Goal: Information Seeking & Learning: Learn about a topic

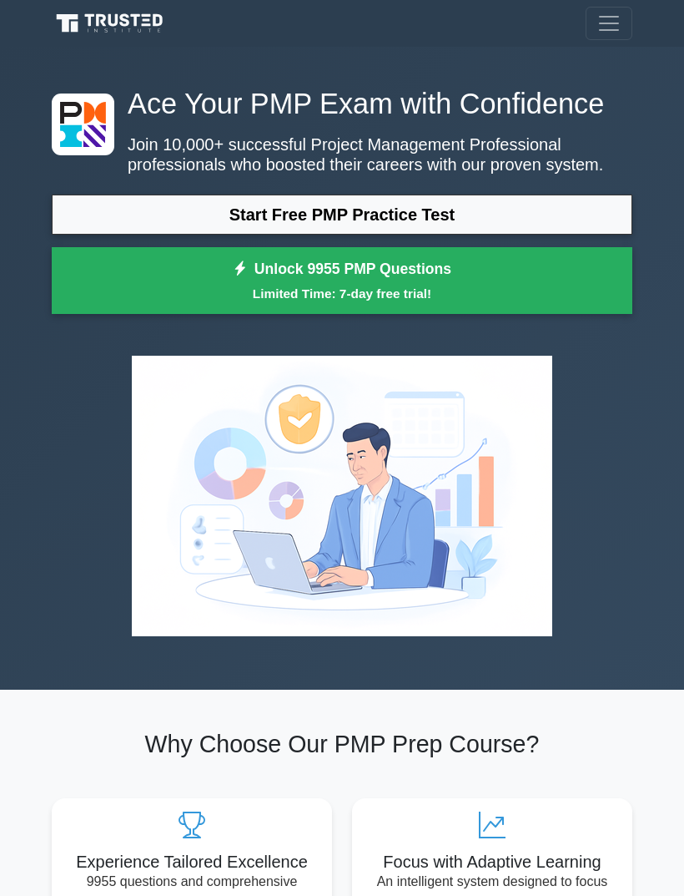
click at [462, 235] on link "Start Free PMP Practice Test" at bounding box center [342, 214] width 581 height 40
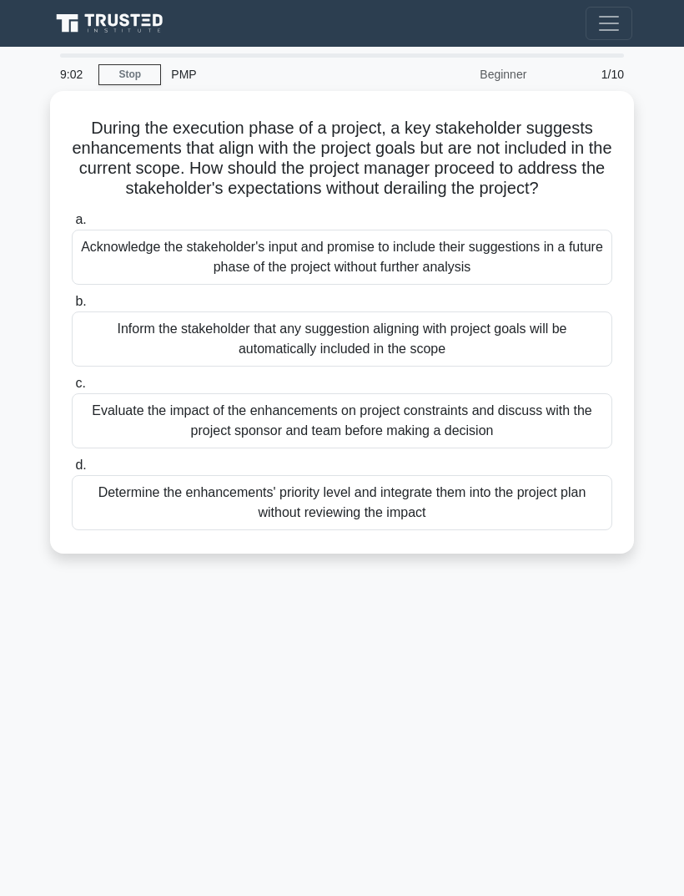
click at [583, 441] on div "Evaluate the impact of the enhancements on project constraints and discuss with…" at bounding box center [342, 420] width 541 height 55
click at [72, 389] on input "c. Evaluate the impact of the enhancements on project constraints and discuss w…" at bounding box center [72, 383] width 0 height 11
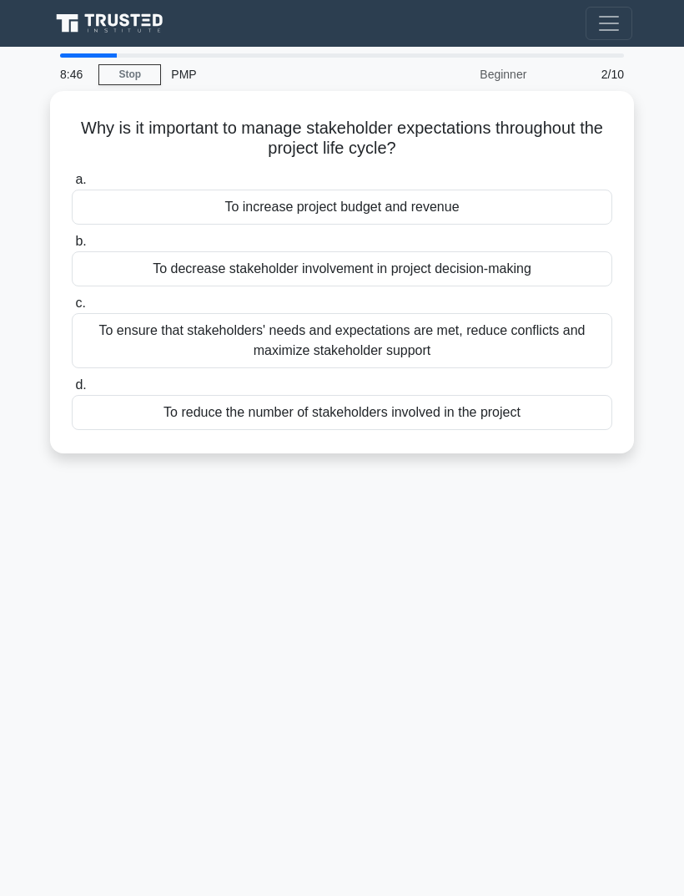
click at [596, 325] on div "To ensure that stakeholders' needs and expectations are met, reduce conflicts a…" at bounding box center [342, 340] width 541 height 55
click at [72, 309] on input "c. To ensure that stakeholders' needs and expectations are met, reduce conflict…" at bounding box center [72, 303] width 0 height 11
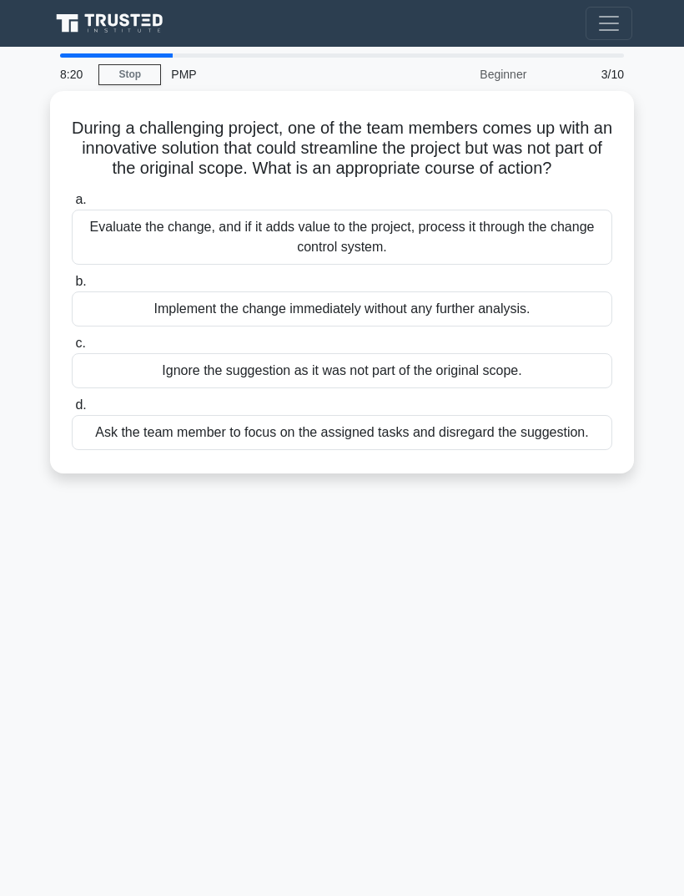
click at [517, 225] on div "Evaluate the change, and if it adds value to the project, process it through th…" at bounding box center [342, 237] width 541 height 55
click at [72, 205] on input "a. Evaluate the change, and if it adds value to the project, process it through…" at bounding box center [72, 199] width 0 height 11
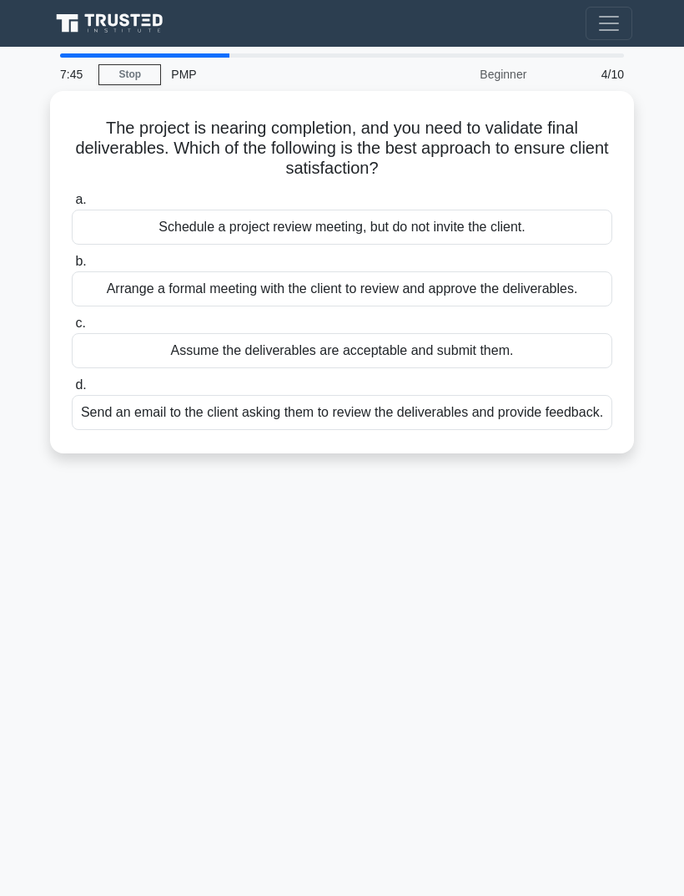
click at [582, 290] on div "Arrange a formal meeting with the client to review and approve the deliverables." at bounding box center [342, 288] width 541 height 35
click at [72, 267] on input "b. Arrange a formal meeting with the client to review and approve the deliverab…" at bounding box center [72, 261] width 0 height 11
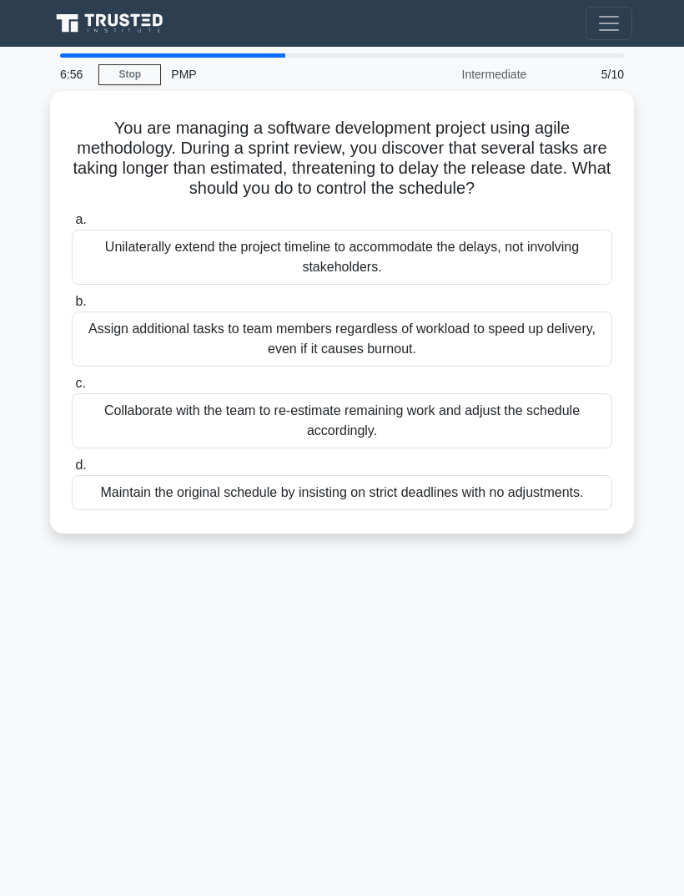
click at [563, 406] on div "Collaborate with the team to re-estimate remaining work and adjust the schedule…" at bounding box center [342, 420] width 541 height 55
click at [72, 389] on input "c. Collaborate with the team to re-estimate remaining work and adjust the sched…" at bounding box center [72, 383] width 0 height 11
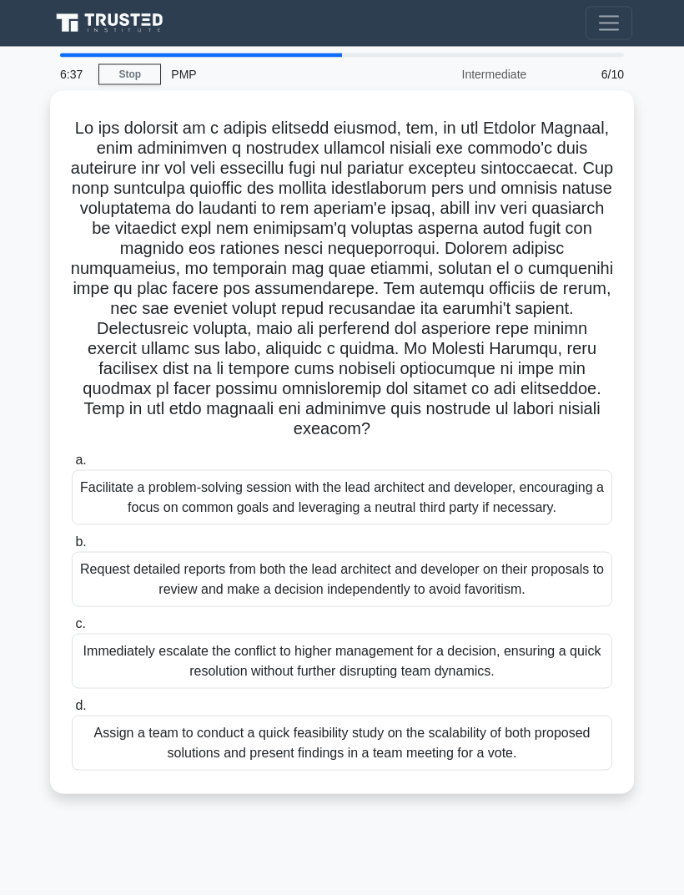
scroll to position [53, 0]
click at [578, 757] on div "Assign a team to conduct a quick feasibility study on the scalability of both p…" at bounding box center [342, 742] width 541 height 55
click at [72, 711] on input "d. Assign a team to conduct a quick feasibility study on the scalability of bot…" at bounding box center [72, 705] width 0 height 11
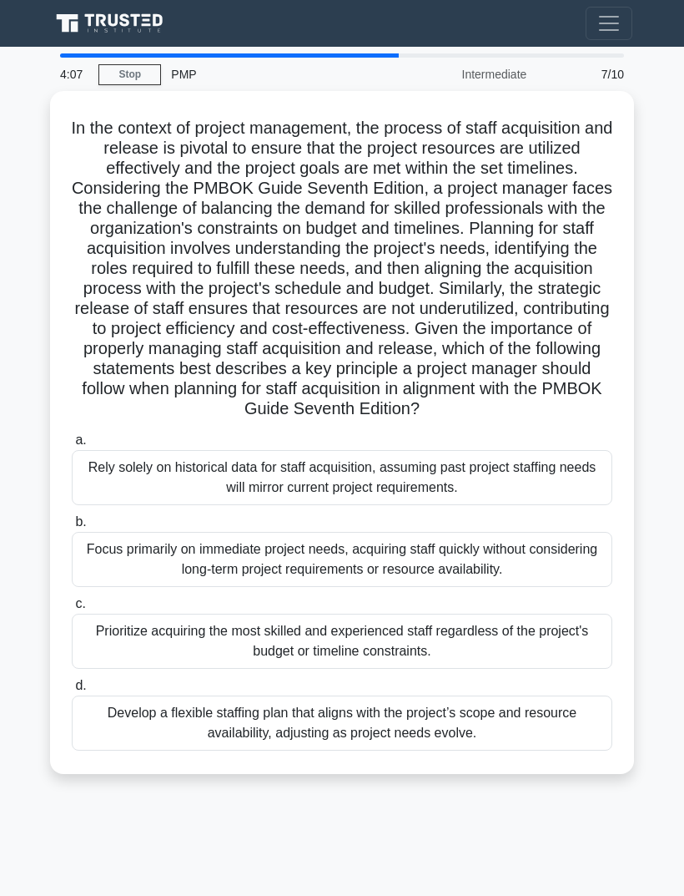
click at [574, 695] on div "Develop a flexible staffing plan that aligns with the project’s scope and resou…" at bounding box center [342, 722] width 541 height 55
click at [72, 686] on input "d. Develop a flexible staffing plan that aligns with the project’s scope and re…" at bounding box center [72, 685] width 0 height 11
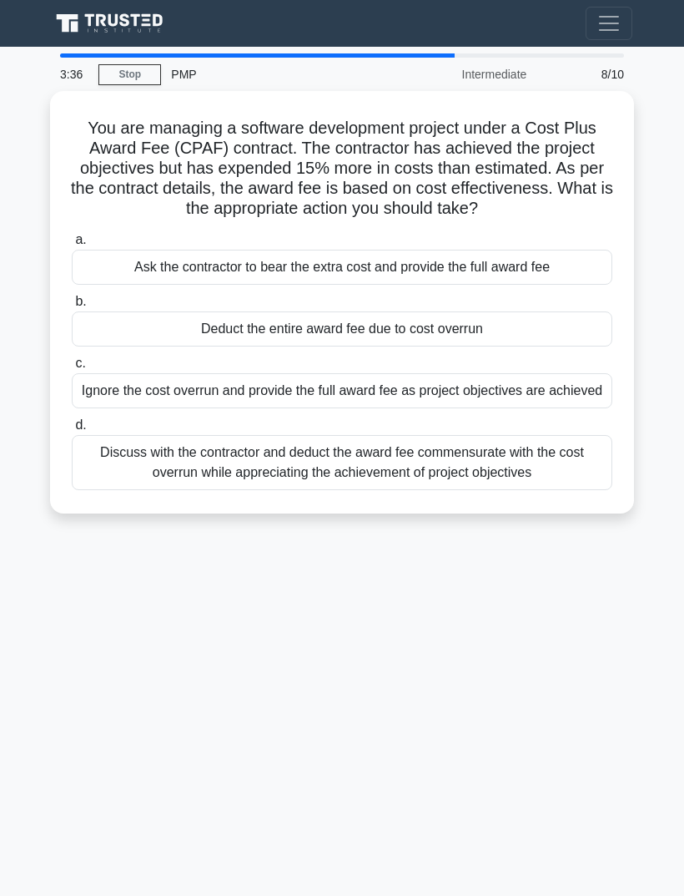
click at [558, 435] on div "Discuss with the contractor and deduct the award fee commensurate with the cost…" at bounding box center [342, 462] width 541 height 55
click at [72, 430] on input "d. Discuss with the contractor and deduct the award fee commensurate with the c…" at bounding box center [72, 425] width 0 height 11
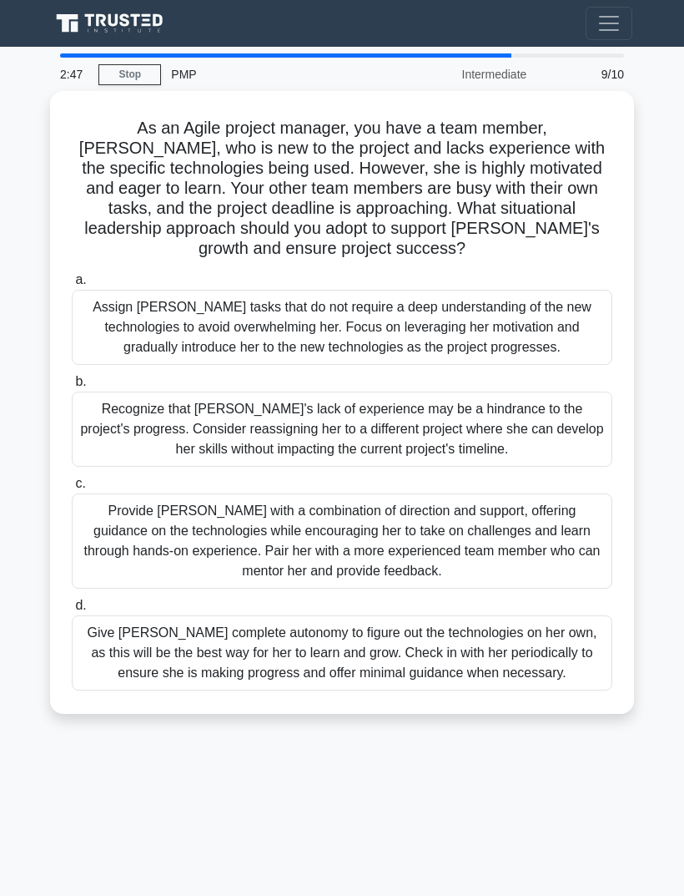
click at [546, 493] on div "Provide Sarah with a combination of direction and support, offering guidance on…" at bounding box center [342, 540] width 541 height 95
click at [72, 489] on input "c. Provide Sarah with a combination of direction and support, offering guidance…" at bounding box center [72, 483] width 0 height 11
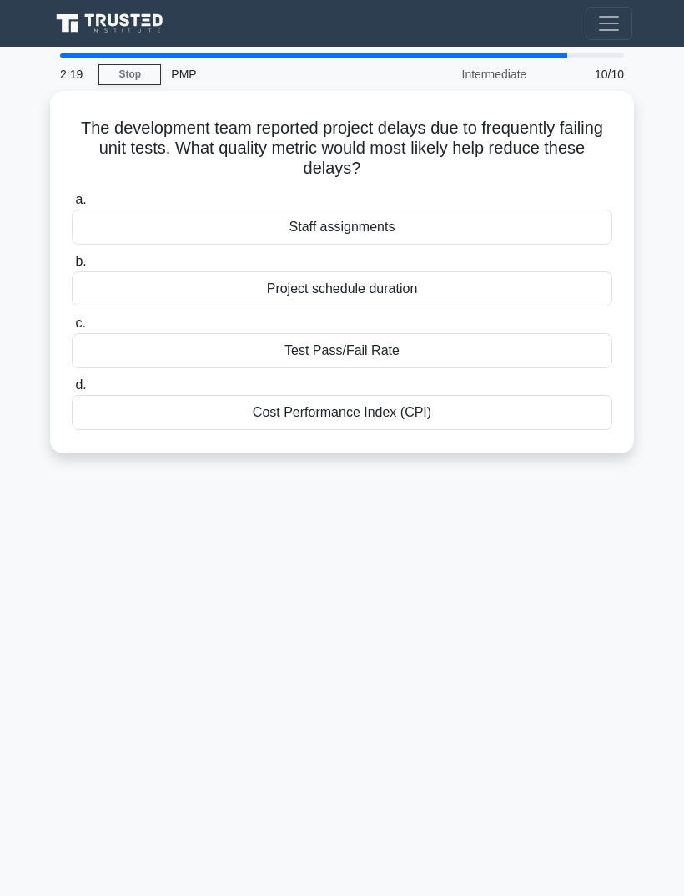
click at [487, 333] on div "Test Pass/Fail Rate" at bounding box center [342, 350] width 541 height 35
click at [72, 318] on input "c. Test Pass/Fail Rate" at bounding box center [72, 323] width 0 height 11
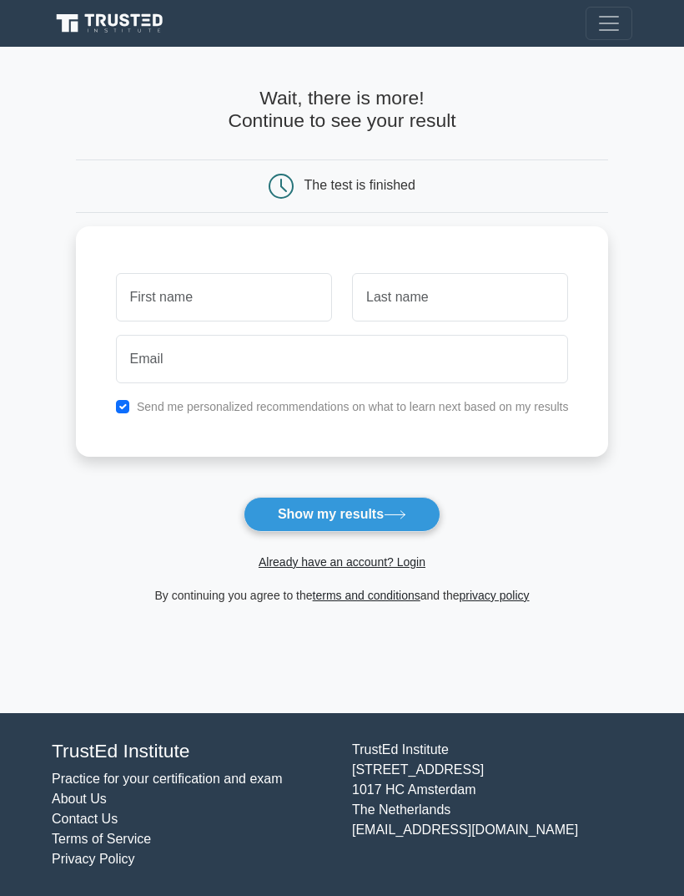
click at [390, 505] on button "Show my results" at bounding box center [342, 514] width 197 height 35
type input "[PERSON_NAME]"
click at [486, 319] on input "text" at bounding box center [460, 297] width 216 height 48
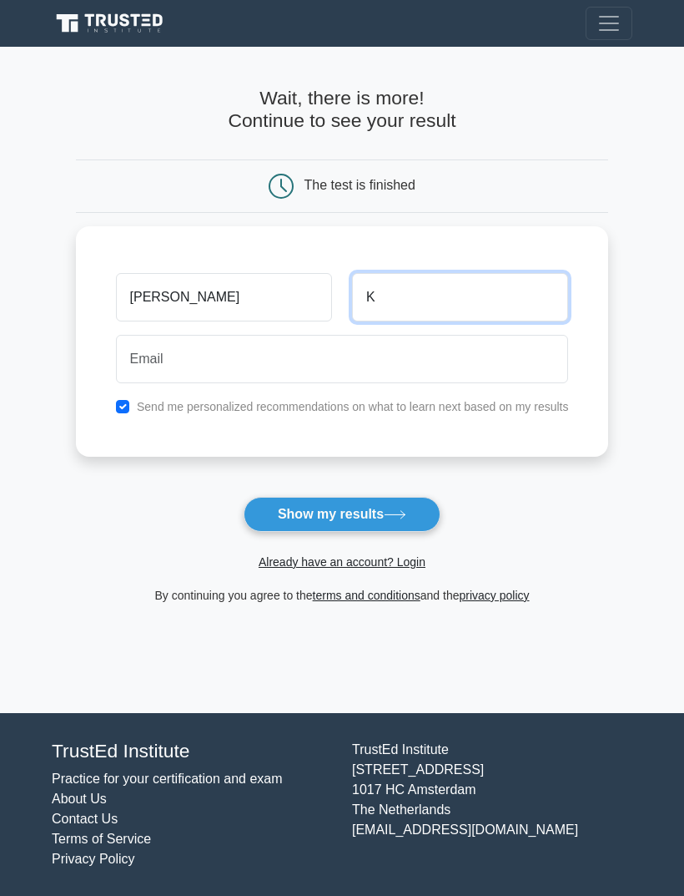
type input "K"
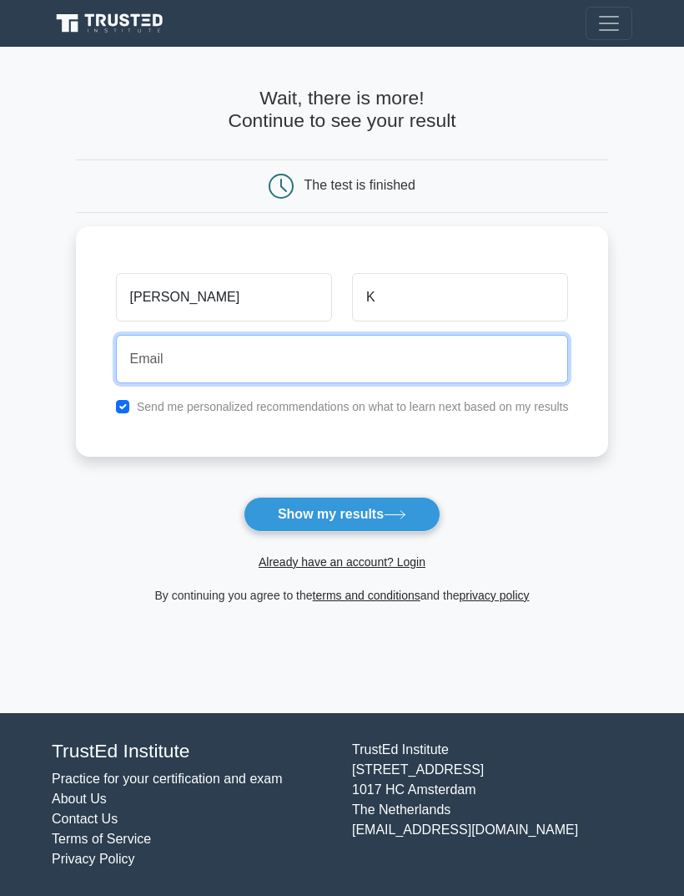
click at [386, 363] on input "email" at bounding box center [342, 359] width 453 height 48
type input "shubhacindy14@gmail.com"
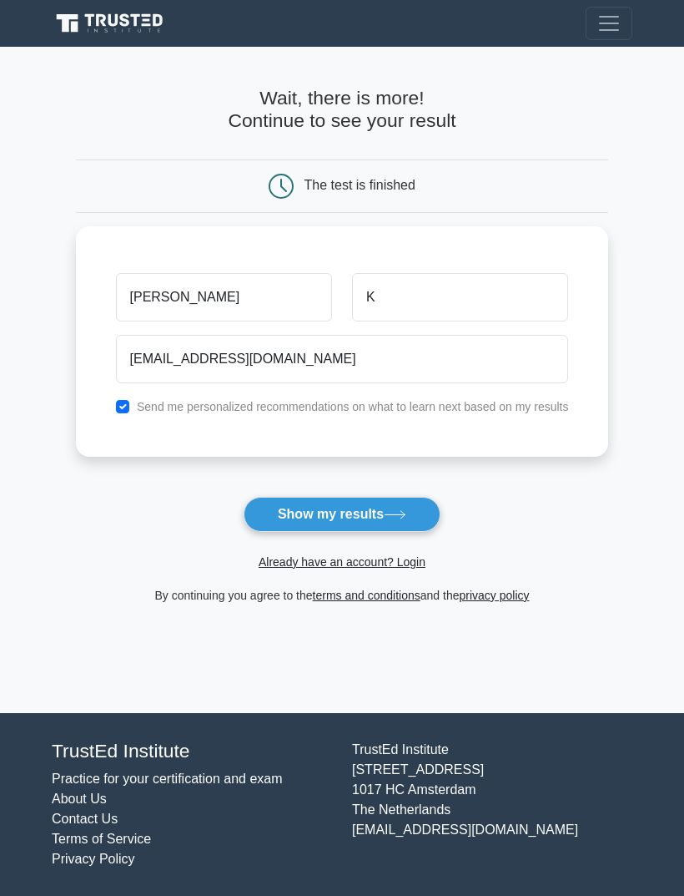
click at [414, 507] on button "Show my results" at bounding box center [342, 514] width 197 height 35
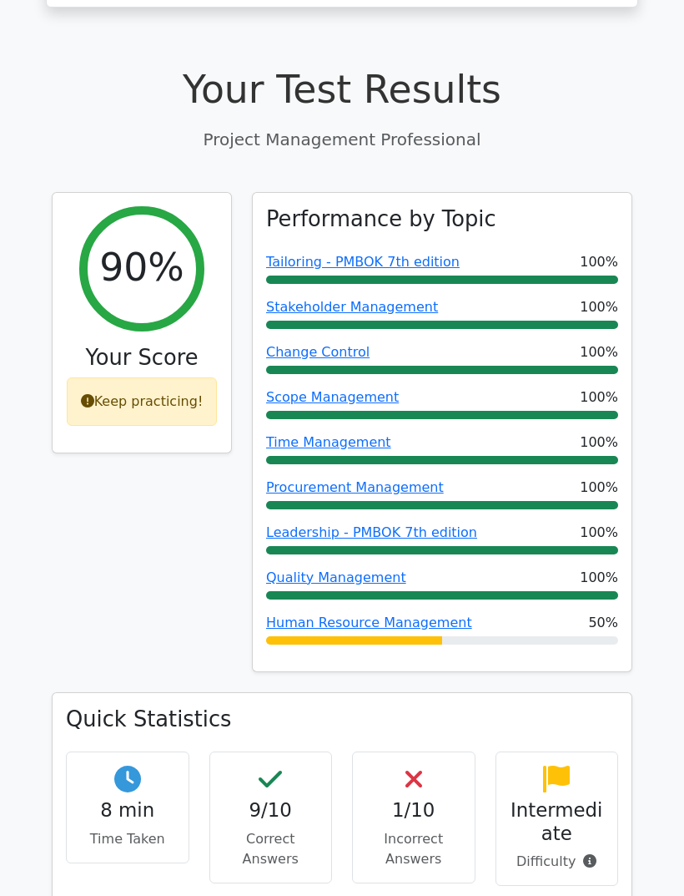
scroll to position [544, 0]
click at [437, 751] on div "1/10 Incorrect Answers" at bounding box center [414, 816] width 124 height 131
click at [429, 751] on div "1/10 Incorrect Answers" at bounding box center [414, 816] width 124 height 131
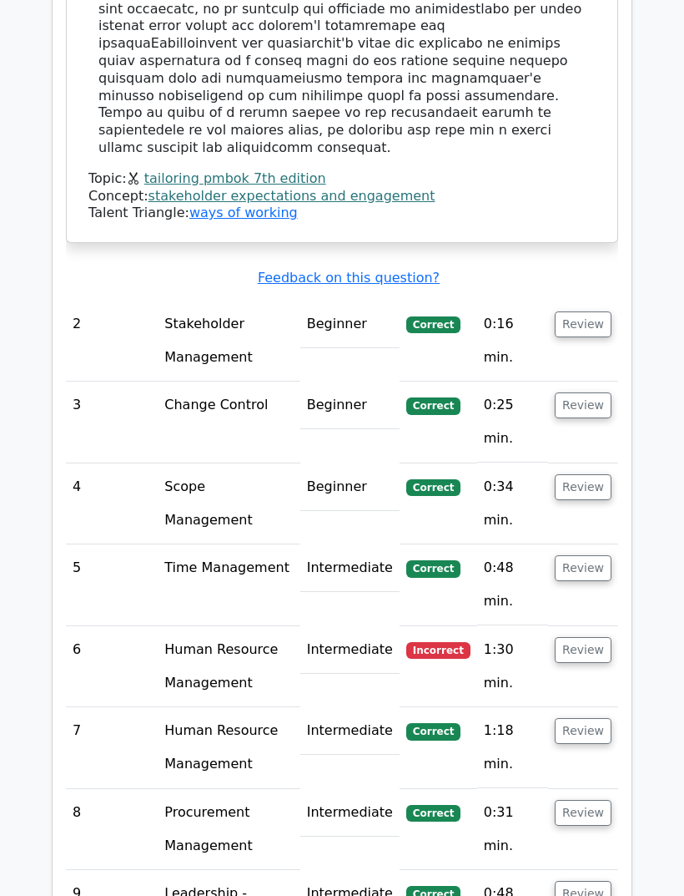
scroll to position [2467, 0]
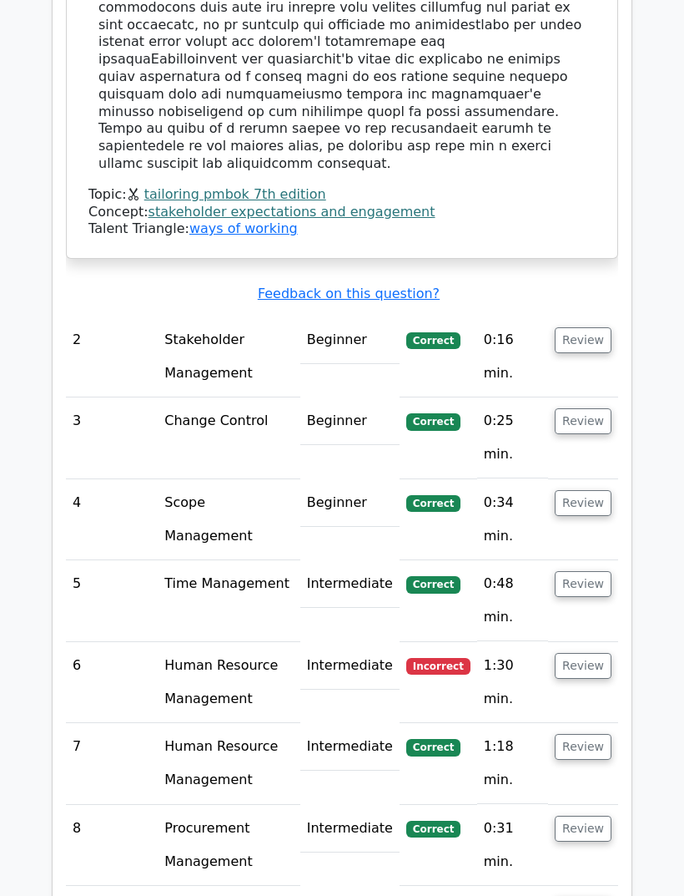
click at [522, 642] on td "1:30 min." at bounding box center [512, 682] width 71 height 81
click at [583, 653] on button "Review" at bounding box center [583, 666] width 57 height 26
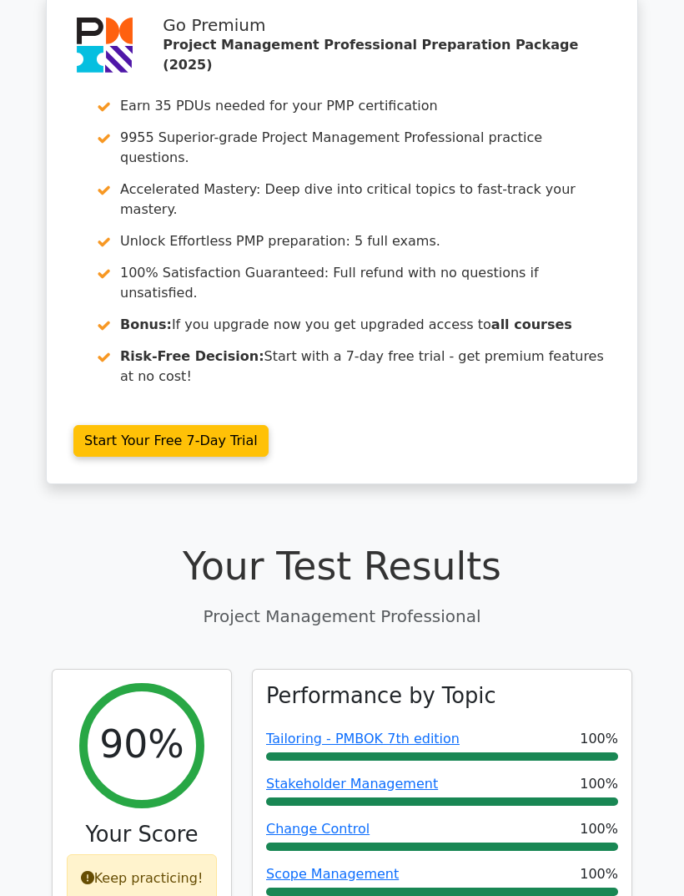
scroll to position [0, 0]
